Goal: Task Accomplishment & Management: Manage account settings

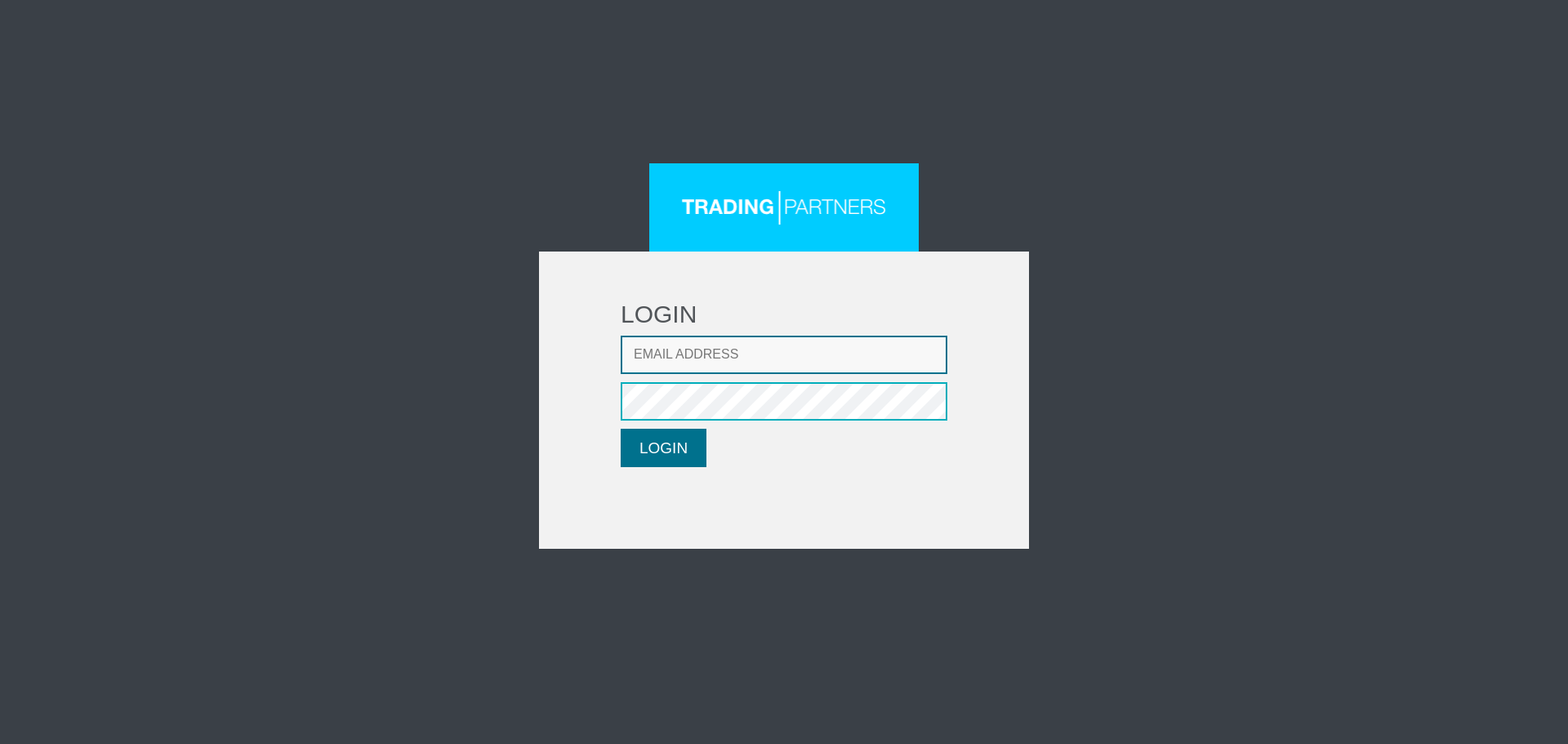
type input "LMatthaiou@fxcess.com"
click at [680, 455] on button "LOGIN" at bounding box center [664, 448] width 86 height 38
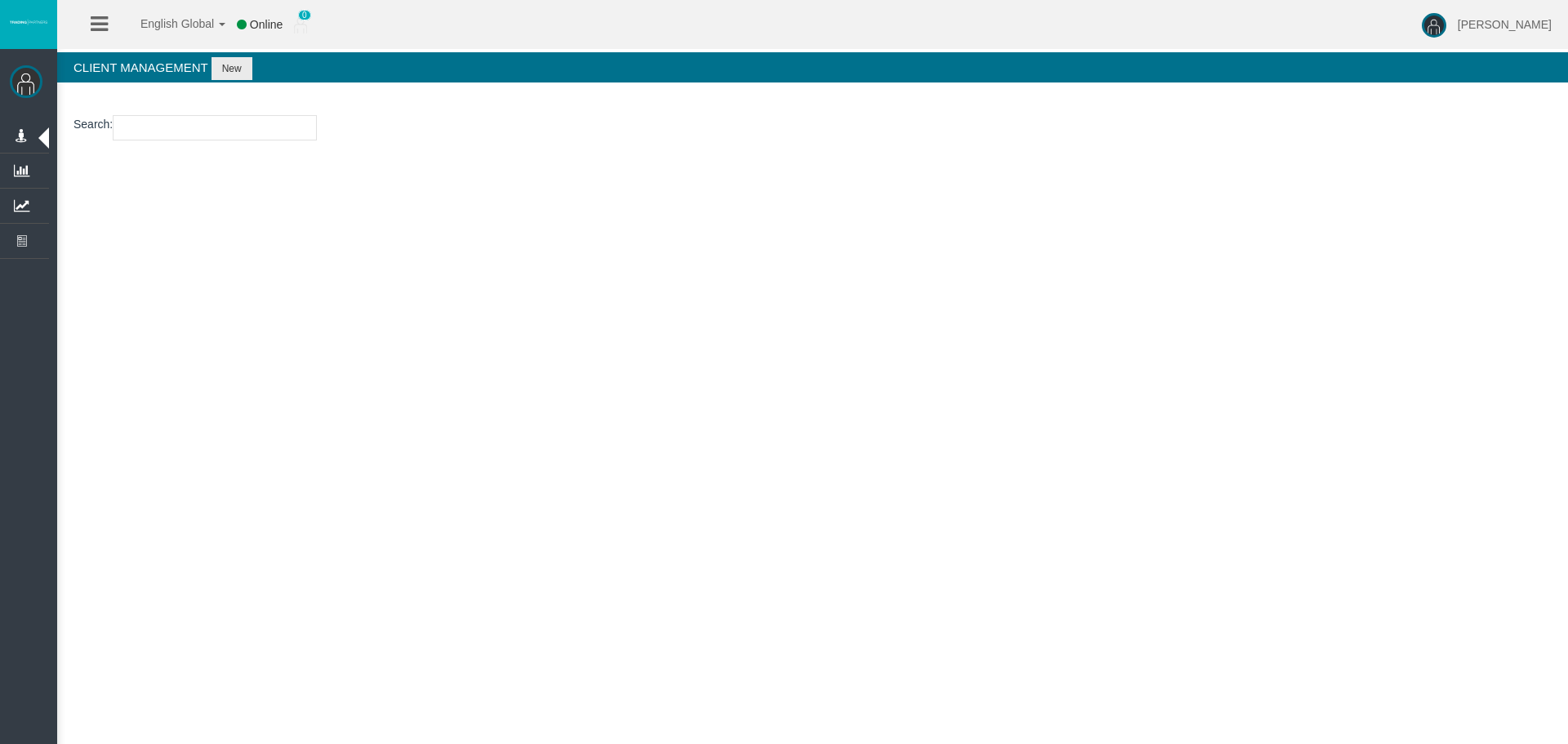
click at [153, 111] on section "Search :" at bounding box center [813, 132] width 1511 height 66
click at [181, 144] on section "Search :" at bounding box center [813, 132] width 1511 height 66
click at [169, 121] on input "number" at bounding box center [215, 128] width 204 height 25
paste input "15173501"
type input "15173501"
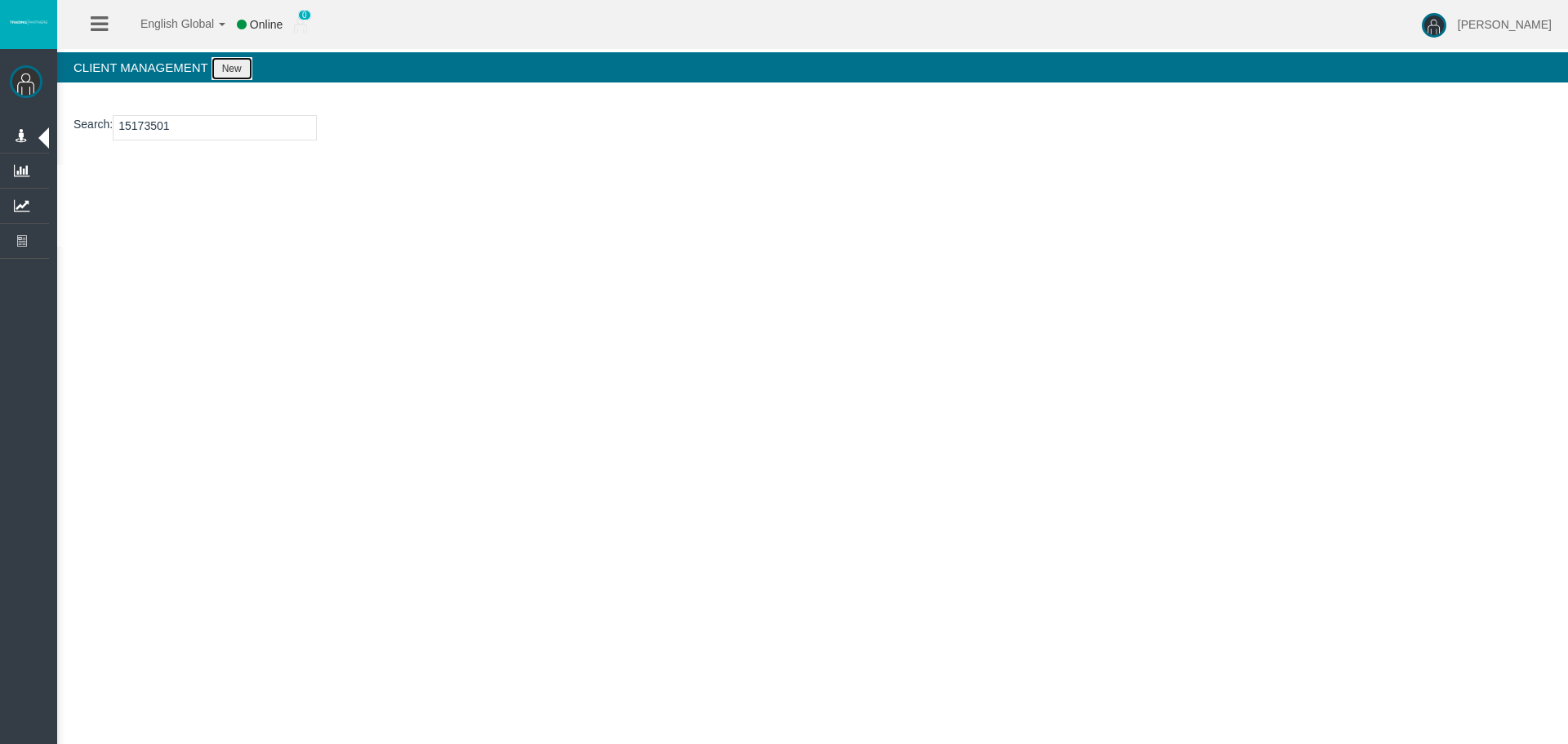
click at [234, 78] on button "New" at bounding box center [232, 68] width 41 height 22
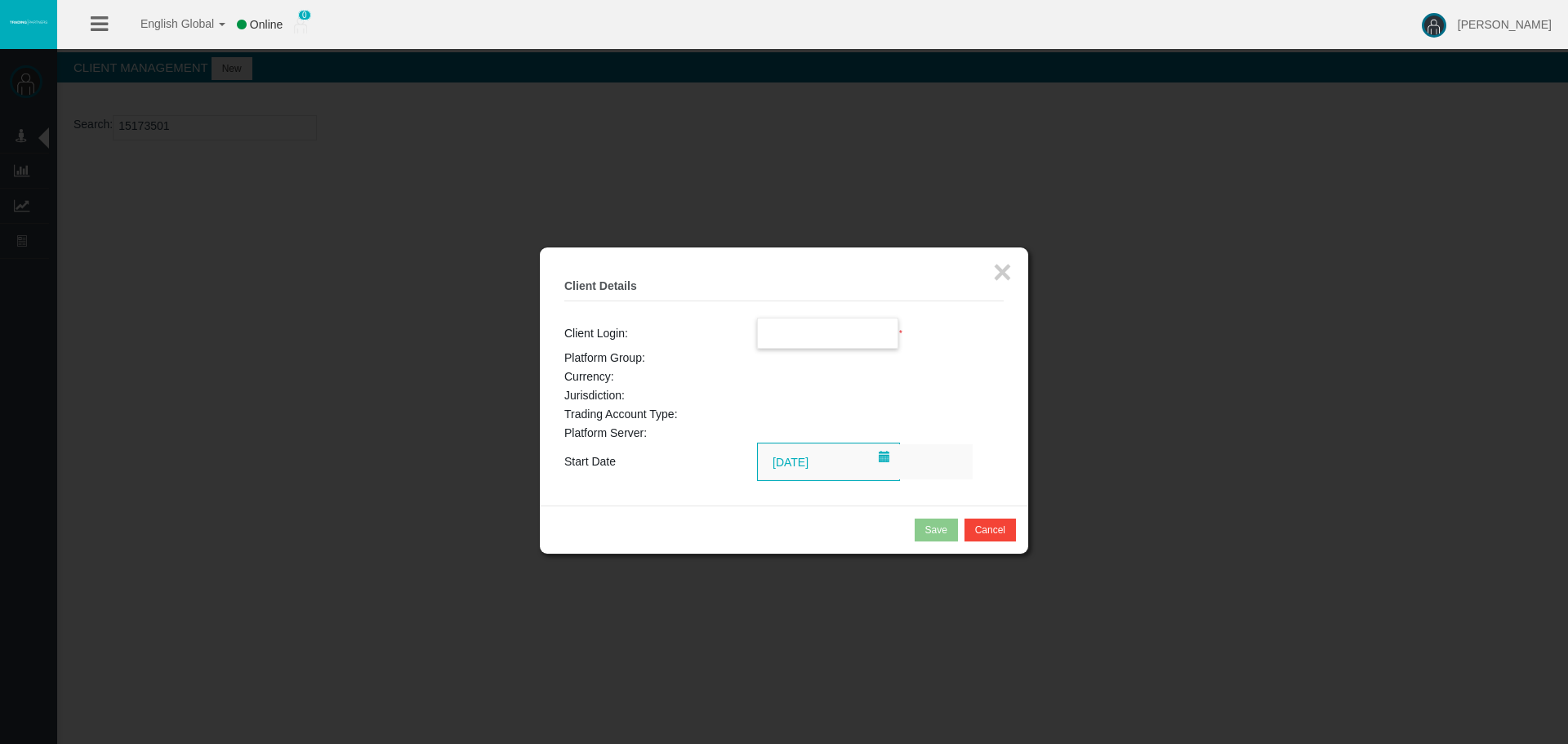
paste input "15173501"
click at [845, 330] on input "15173501" at bounding box center [828, 333] width 140 height 29
click at [802, 357] on span "15173501" at bounding box center [792, 362] width 51 height 13
type input "15173501"
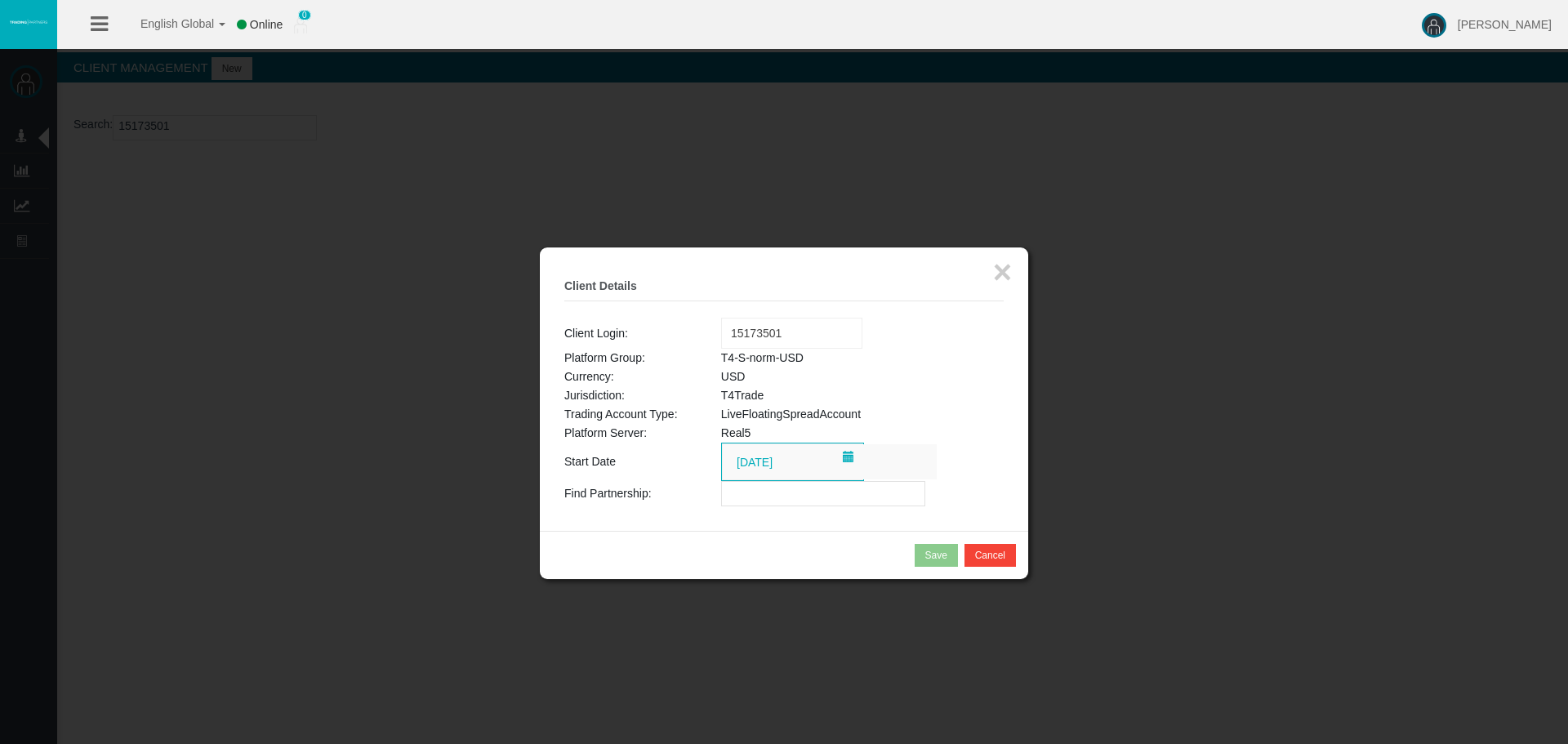
click at [779, 494] on input "text" at bounding box center [823, 494] width 204 height 25
paste input "IBhjgx4"
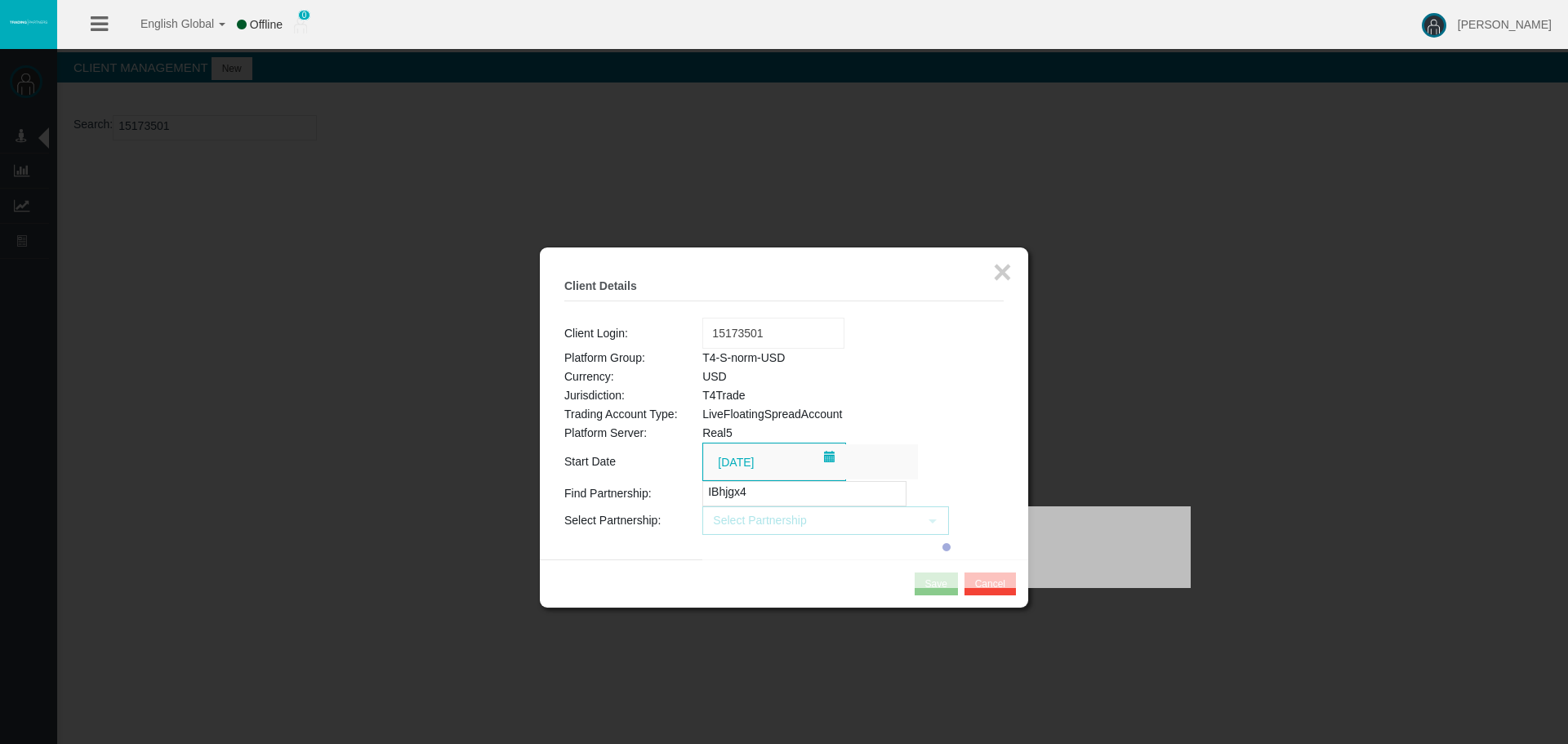
type input "IBhjgx4"
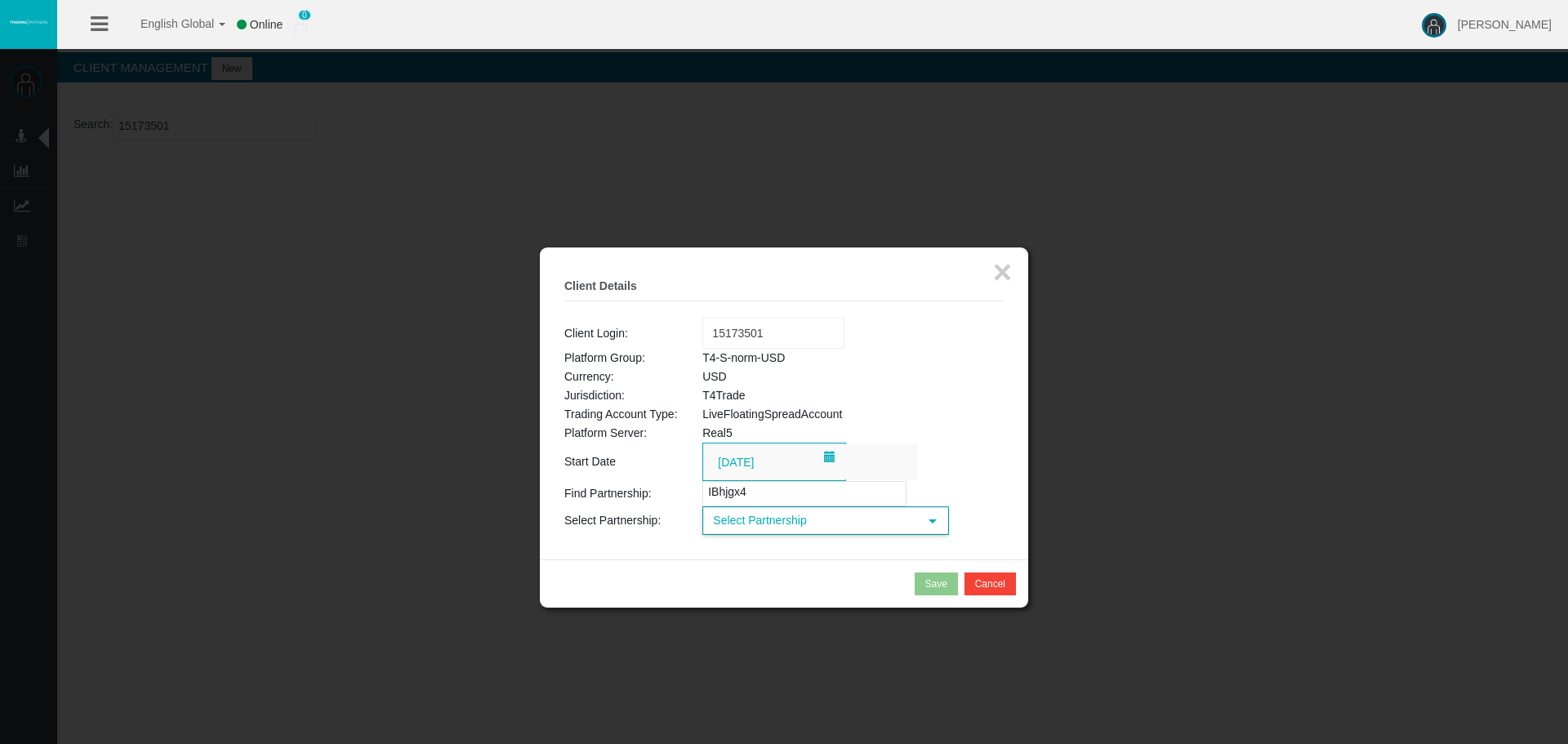
click at [734, 533] on span "Select Partnership" at bounding box center [811, 521] width 214 height 25
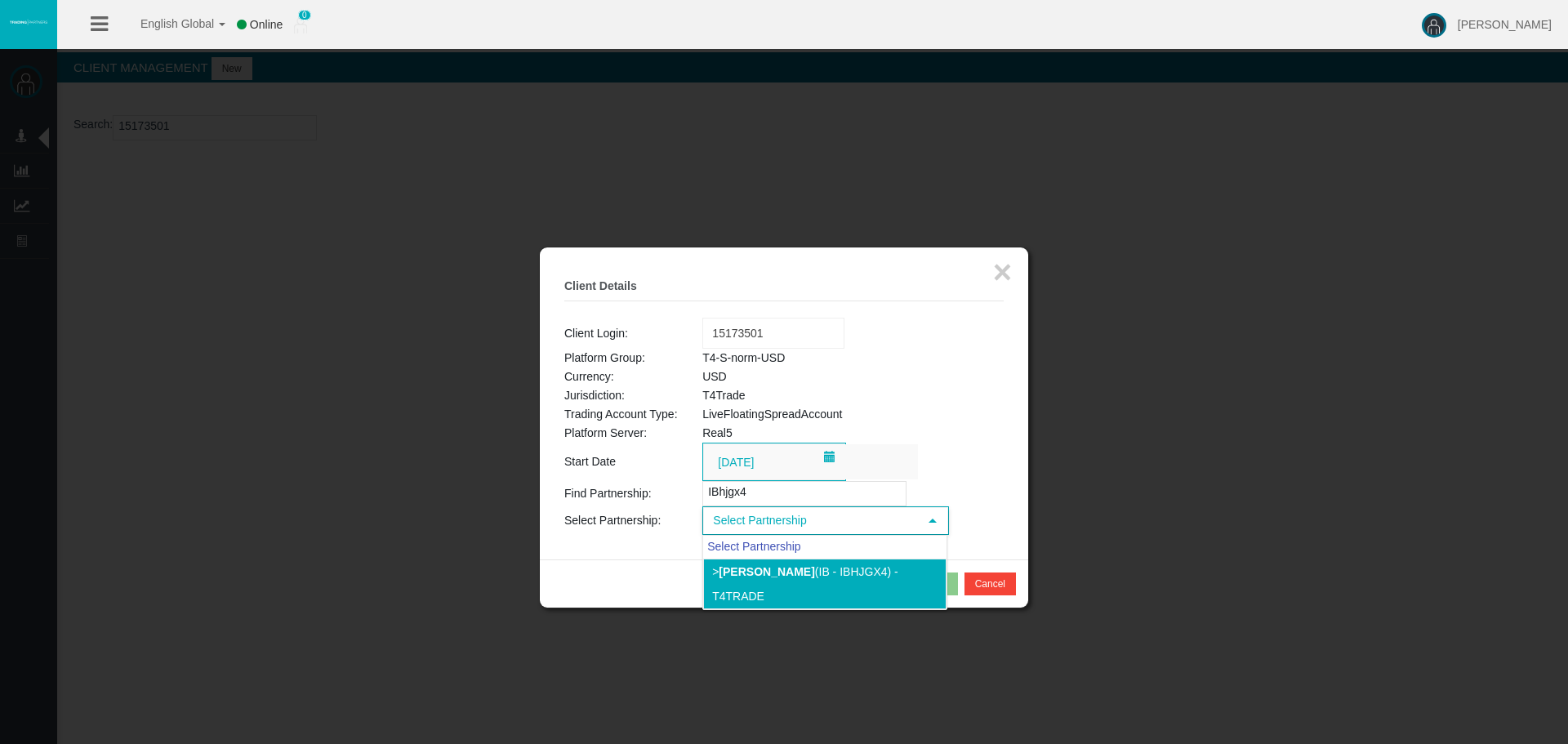
click at [772, 577] on b "[PERSON_NAME]" at bounding box center [766, 572] width 95 height 13
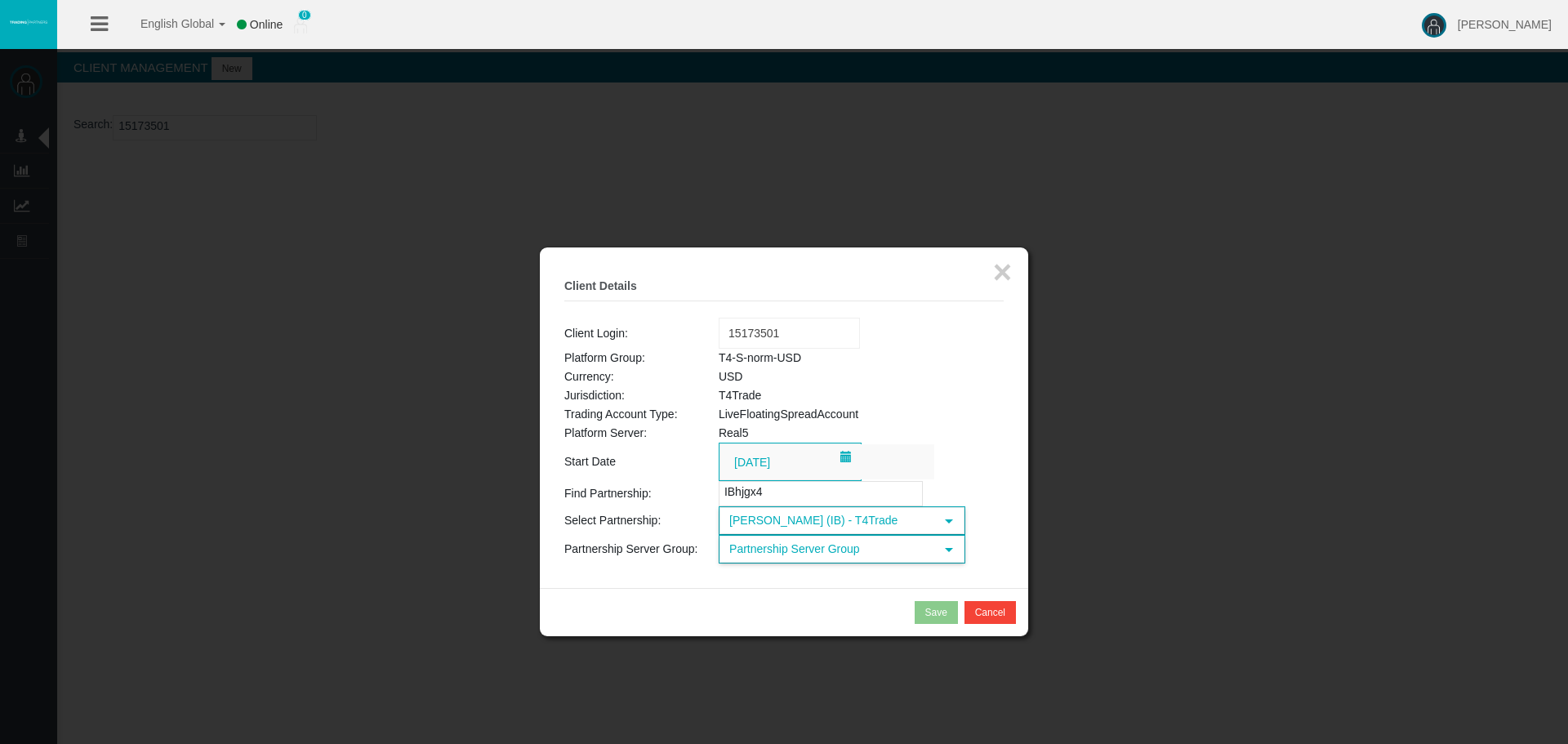
click at [807, 551] on span "Partnership Server Group" at bounding box center [827, 549] width 214 height 25
click at [820, 547] on span "Partnership Server Group" at bounding box center [827, 549] width 214 height 25
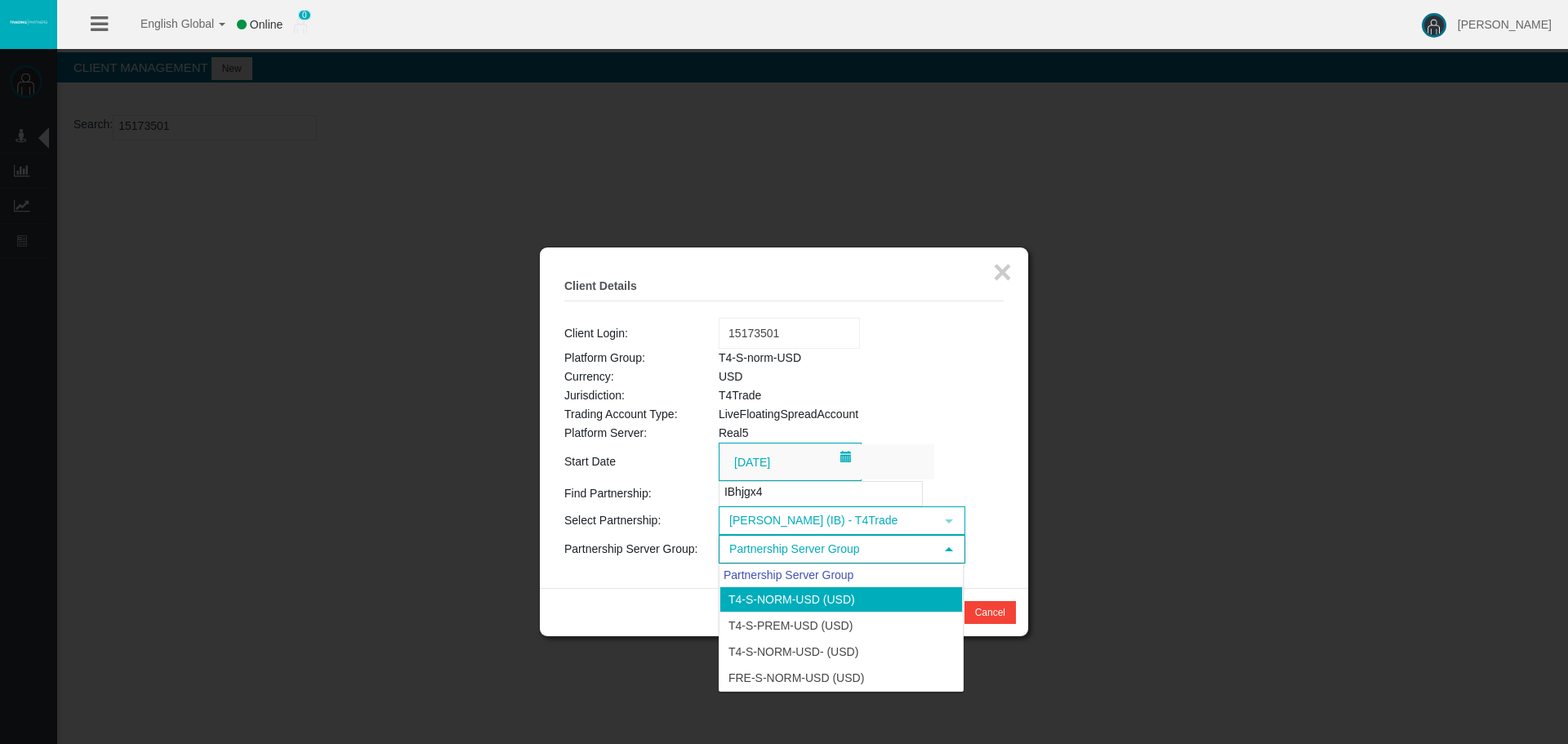
drag, startPoint x: 833, startPoint y: 597, endPoint x: 849, endPoint y: 593, distance: 16.5
click at [832, 597] on li "T4-S-norm-USD (USD)" at bounding box center [841, 599] width 243 height 26
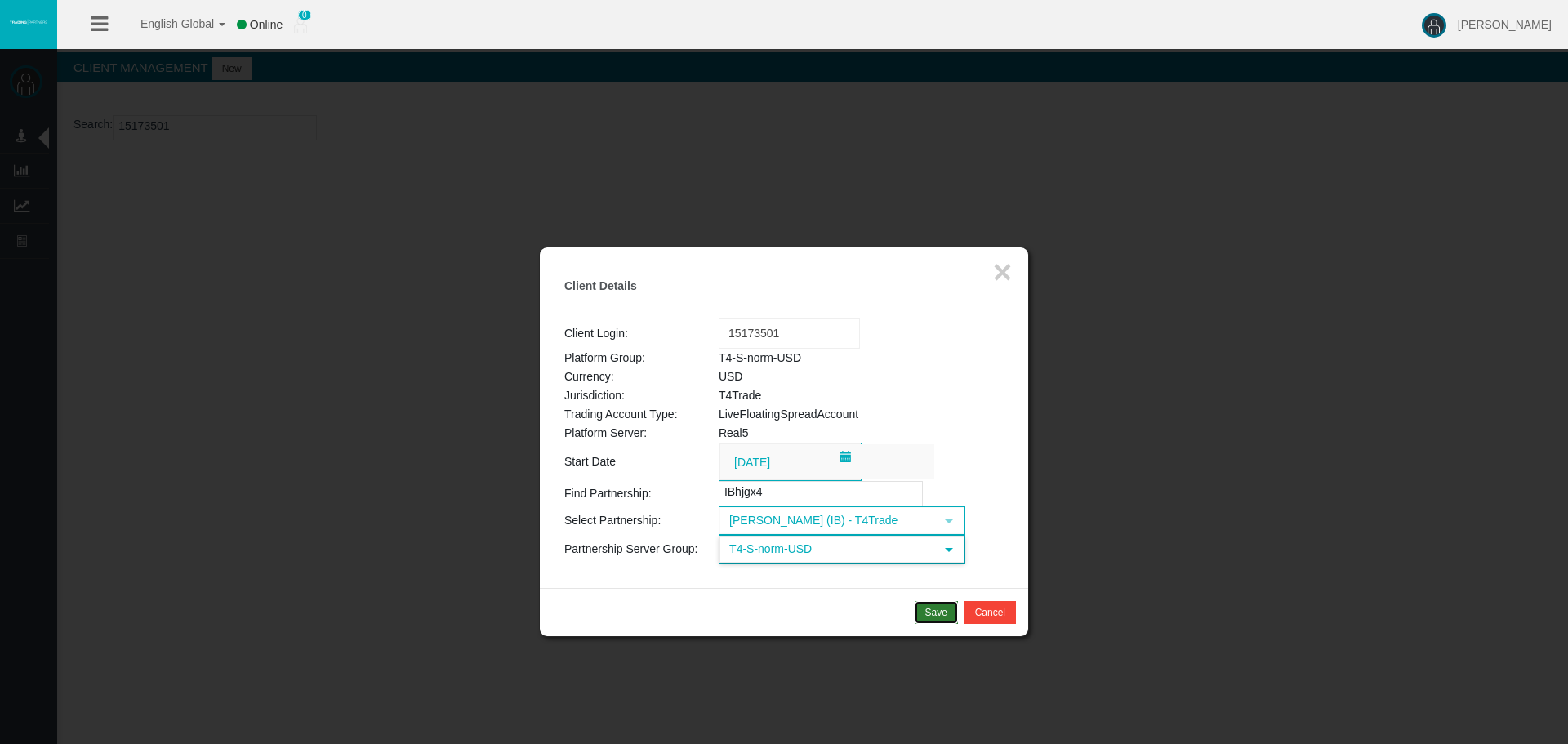
click at [935, 608] on div "Save" at bounding box center [936, 613] width 22 height 15
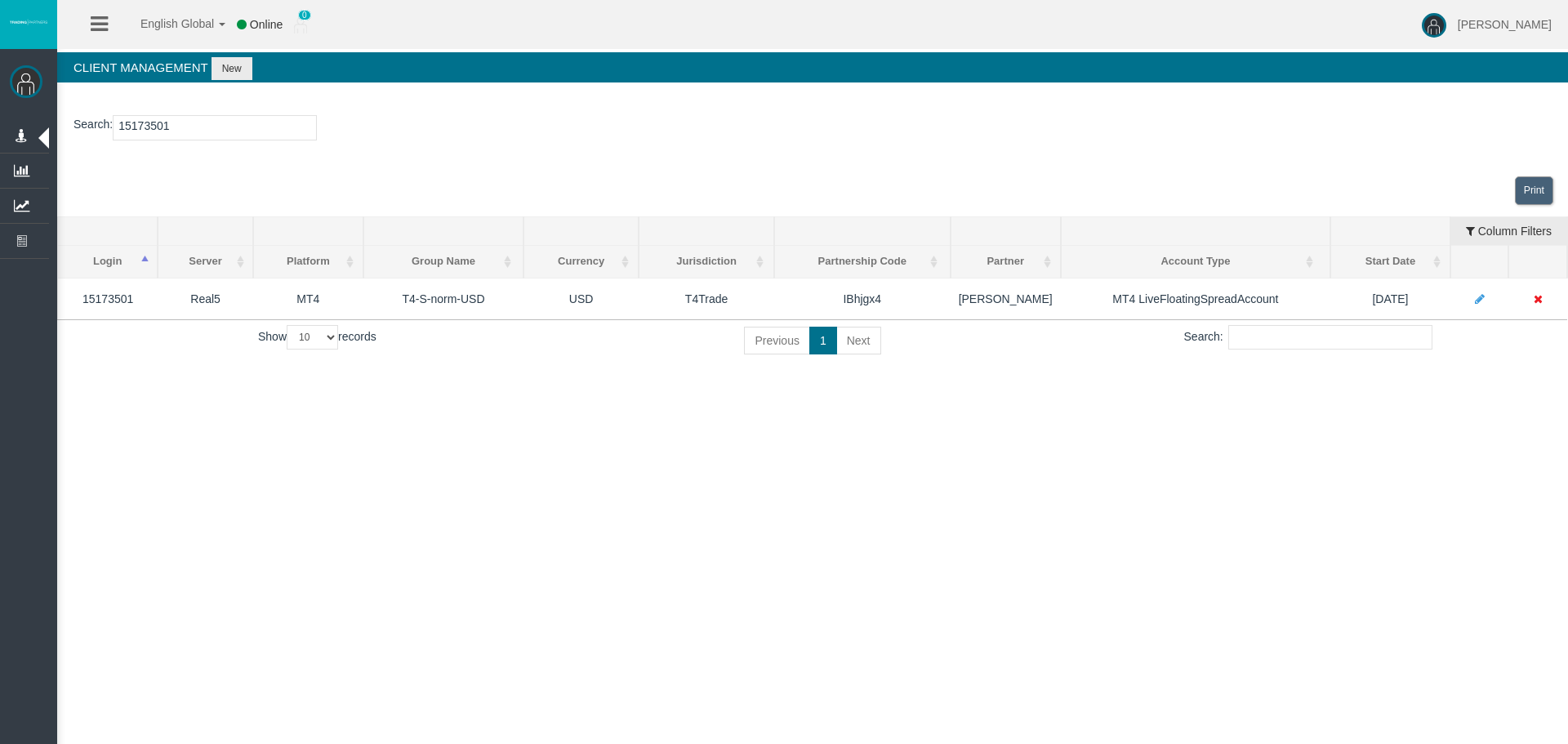
click at [632, 590] on div "English Global 简体中文 English Global 日本語 한국어 Online 0 [PERSON_NAME] Help Log Out …" at bounding box center [784, 372] width 1568 height 744
click at [775, 596] on div "English Global 简体中文 English Global 日本語 한국어 Online 0 [PERSON_NAME] Help Log Out …" at bounding box center [784, 372] width 1568 height 744
